Goal: Task Accomplishment & Management: Use online tool/utility

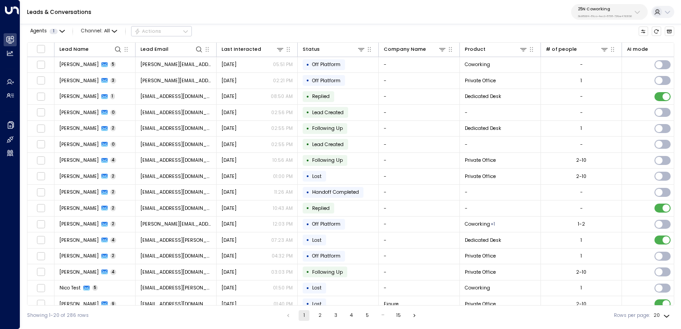
click at [637, 10] on icon at bounding box center [636, 12] width 7 height 7
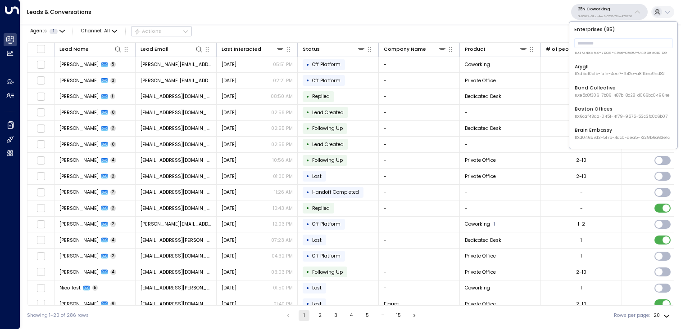
scroll to position [56, 0]
click at [606, 81] on li "Bond Collective ID: e5c8f306-7b86-487b-8d28-d066bc04964e" at bounding box center [623, 90] width 103 height 19
